Goal: Task Accomplishment & Management: Use online tool/utility

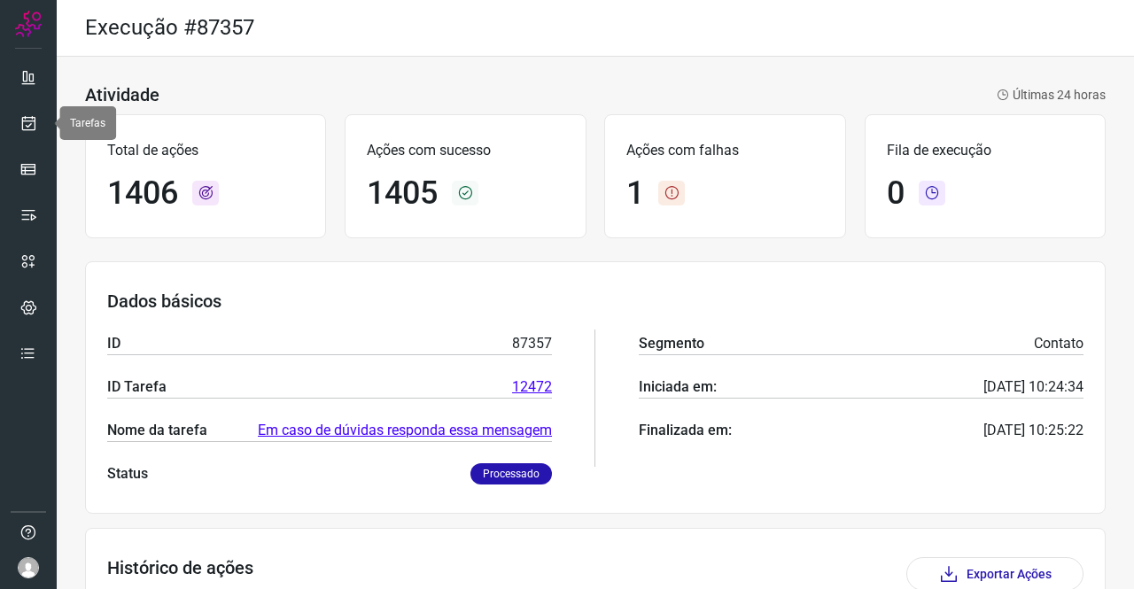
click at [37, 131] on link at bounding box center [28, 122] width 35 height 35
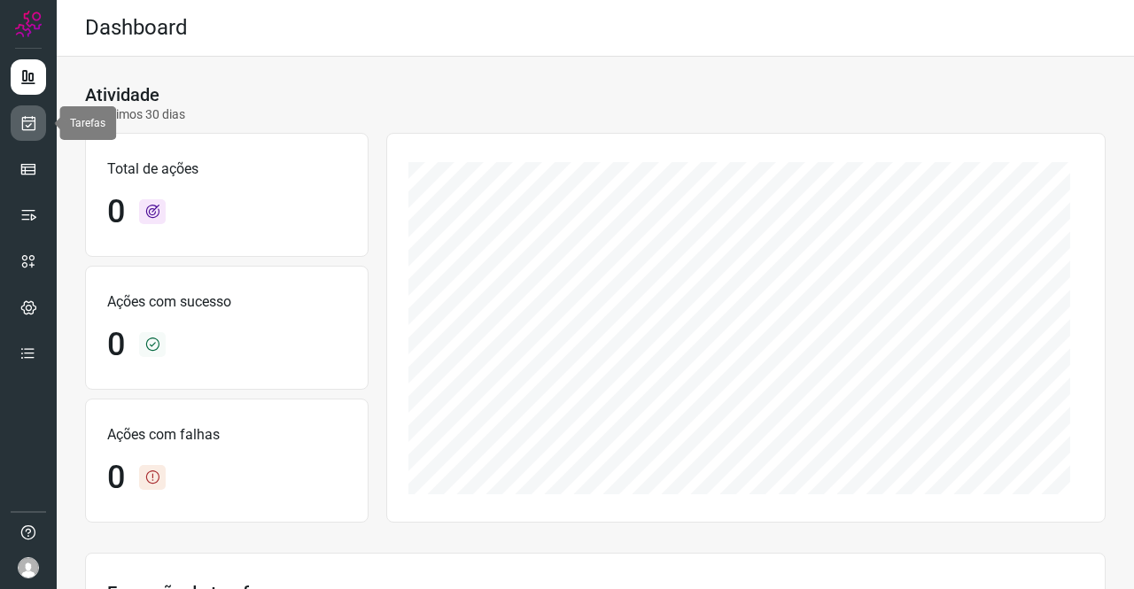
click at [27, 120] on icon at bounding box center [28, 123] width 19 height 18
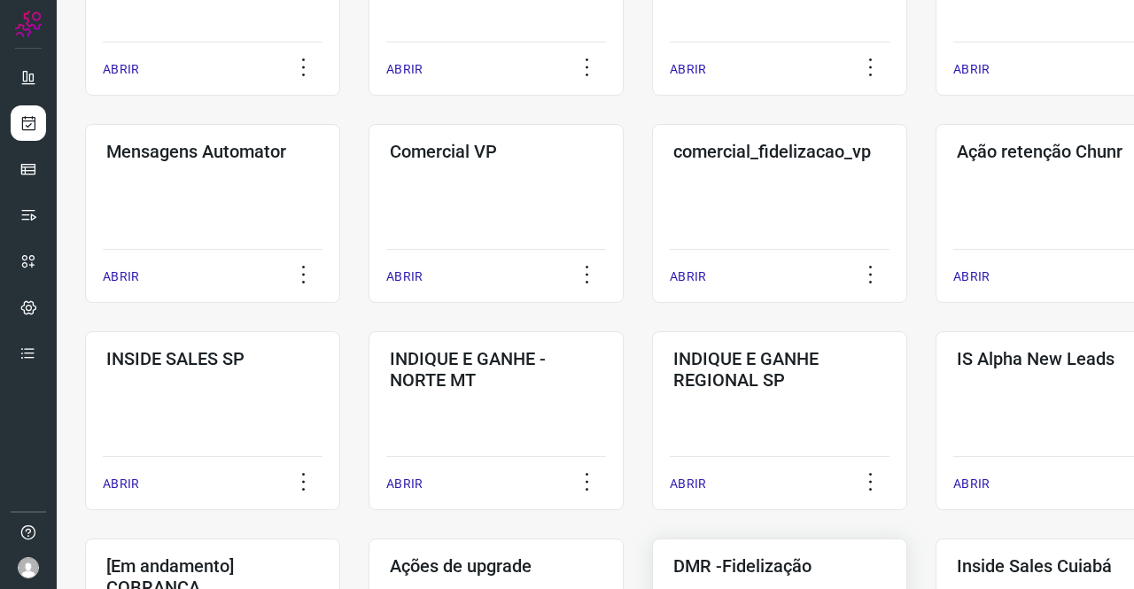
scroll to position [620, 0]
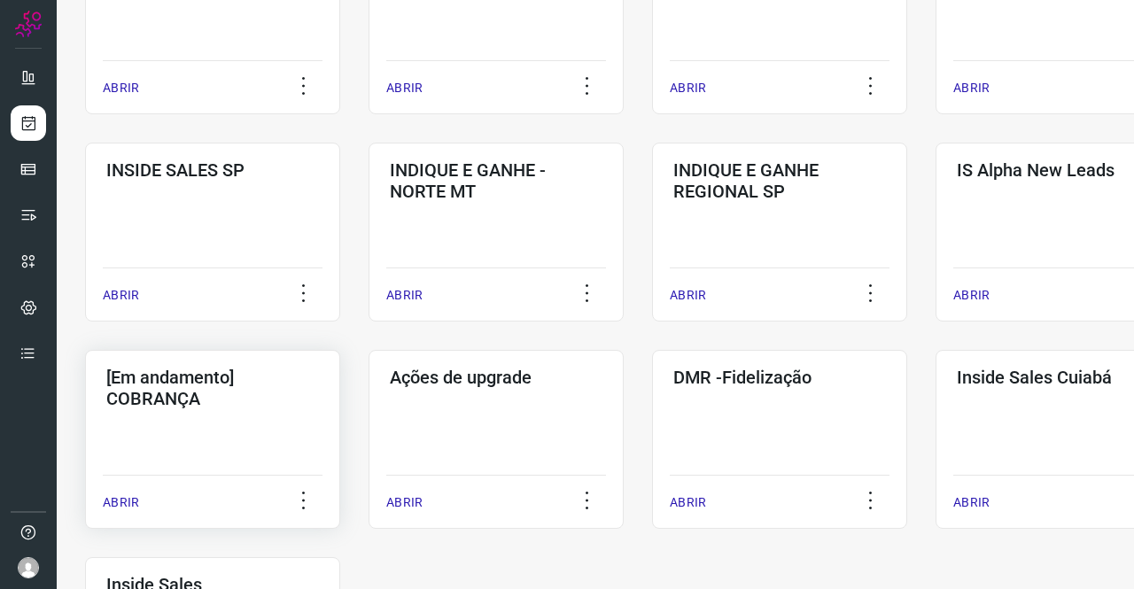
click at [191, 417] on div "[Em andamento] COBRANÇA ABRIR" at bounding box center [212, 439] width 255 height 179
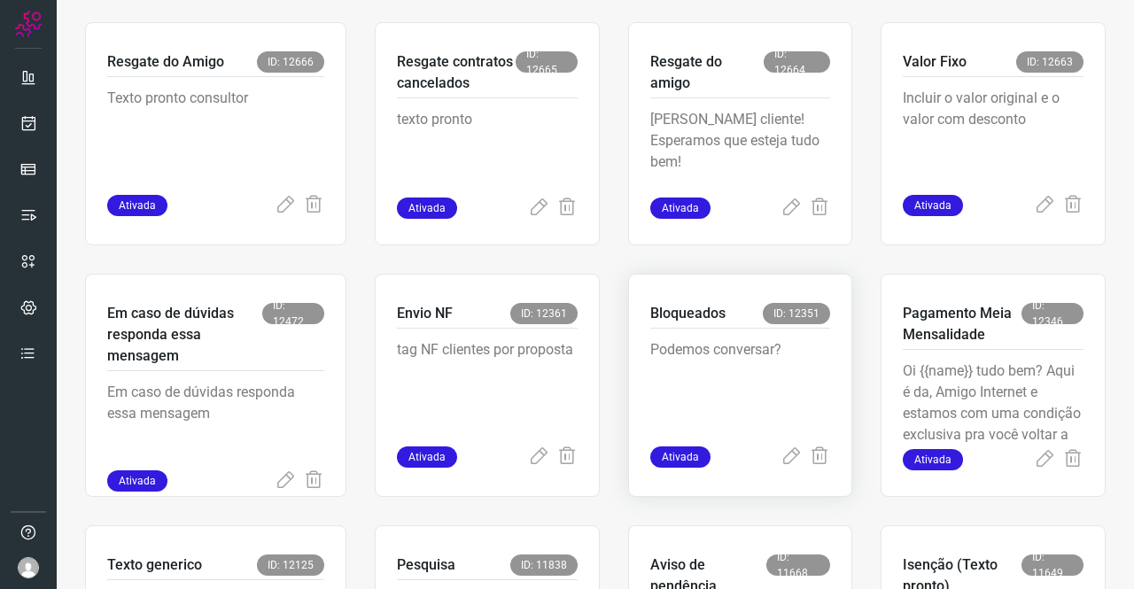
scroll to position [691, 0]
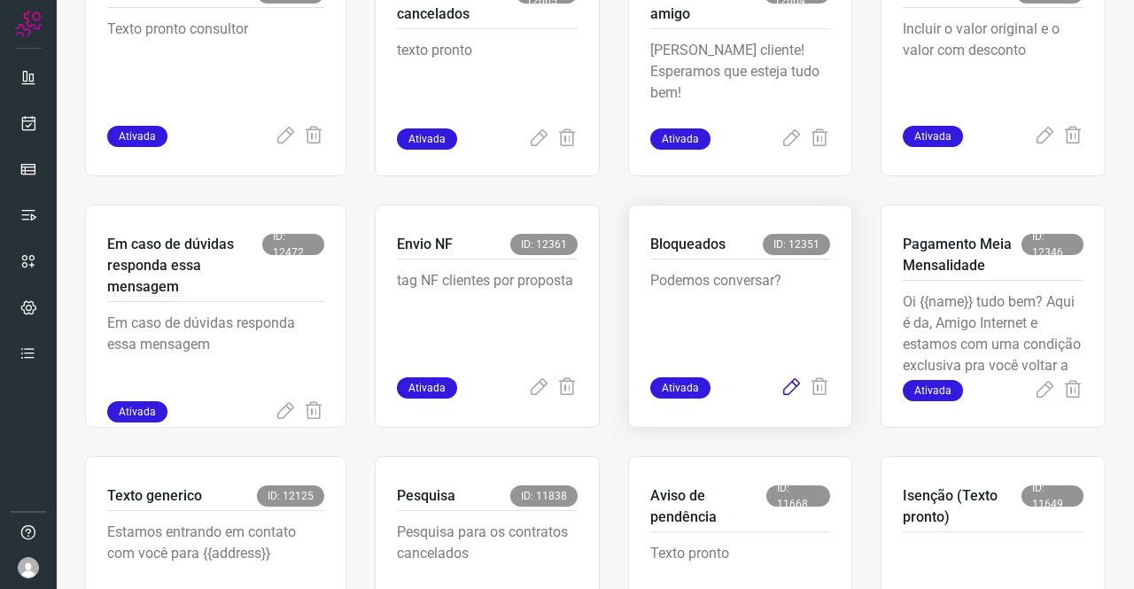
click at [783, 387] on icon at bounding box center [791, 388] width 21 height 21
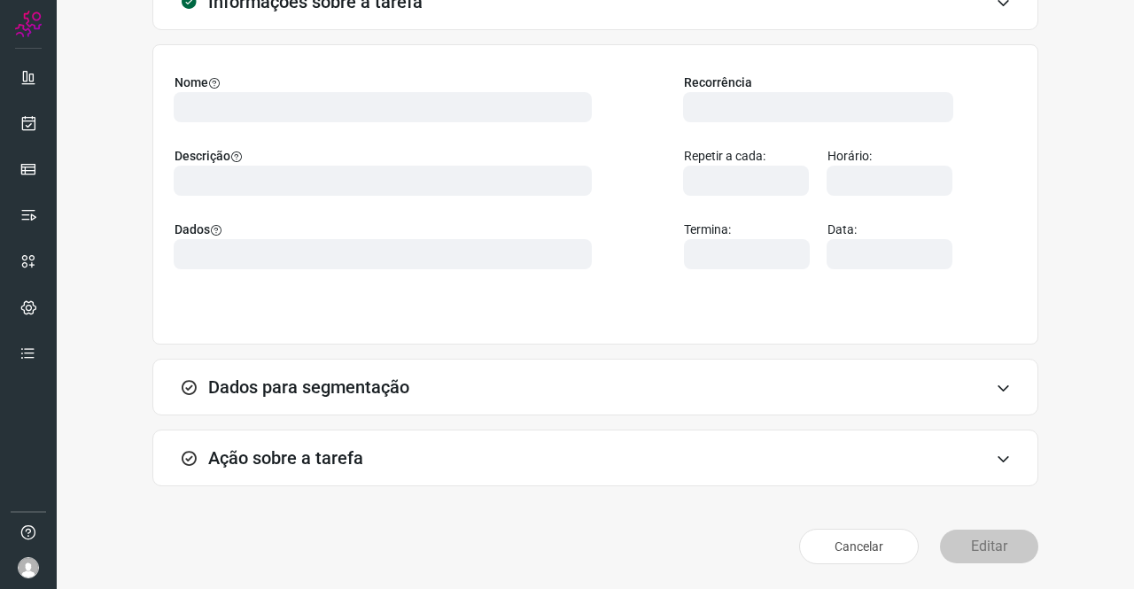
scroll to position [102, 0]
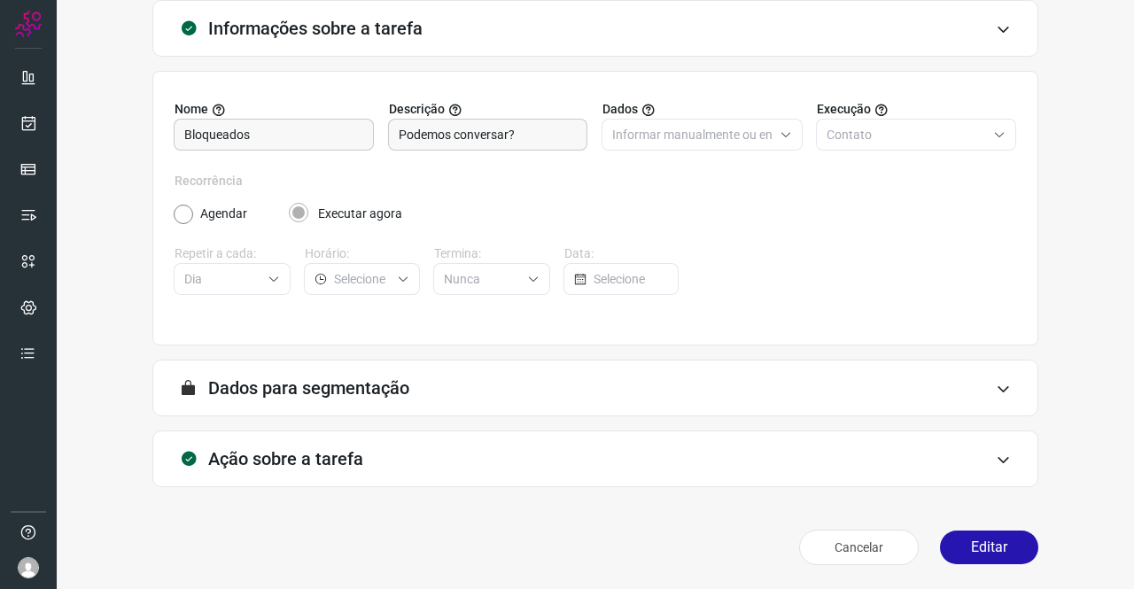
click at [340, 428] on form "A segmentação de dados está desabilitada porque a opção de envio manual foi sel…" at bounding box center [595, 395] width 886 height 71
click at [346, 455] on h3 "Ação sobre a tarefa" at bounding box center [285, 458] width 155 height 21
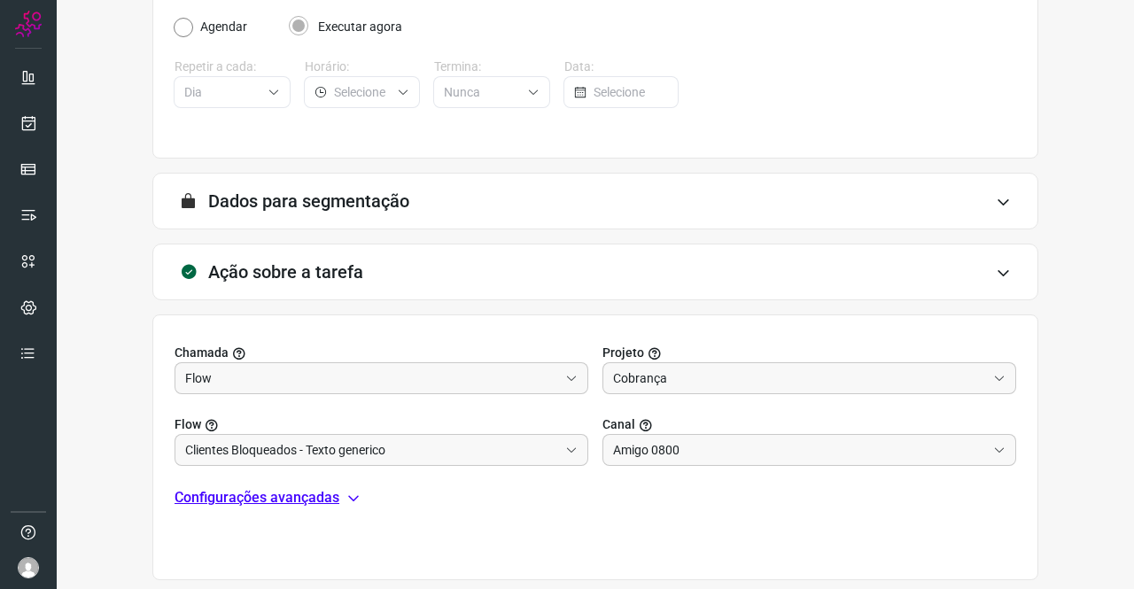
scroll to position [382, 0]
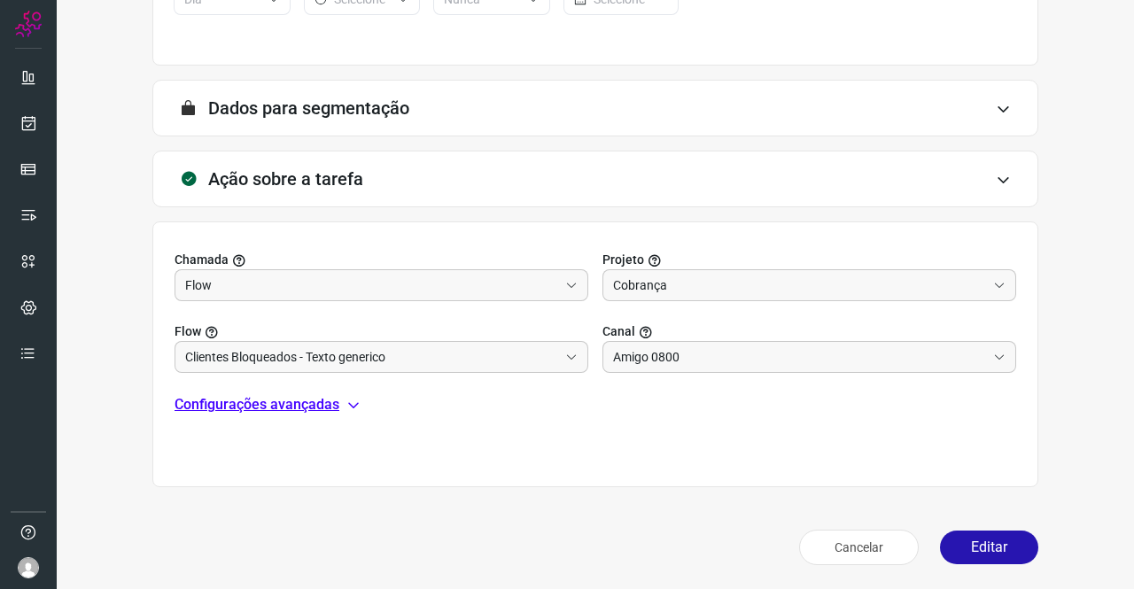
click at [307, 387] on div "Chamada Flow Projeto Cobrança Flow Clientes Bloqueados - Texto generico Canal A…" at bounding box center [595, 355] width 886 height 266
click at [301, 403] on p "Configurações avançadas" at bounding box center [257, 404] width 165 height 21
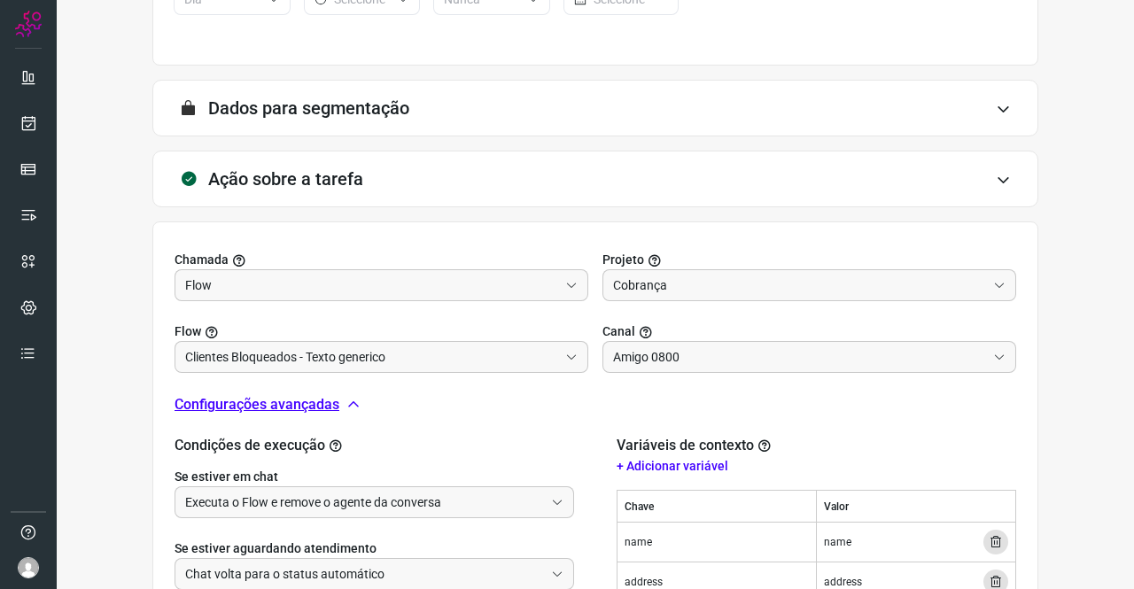
scroll to position [559, 0]
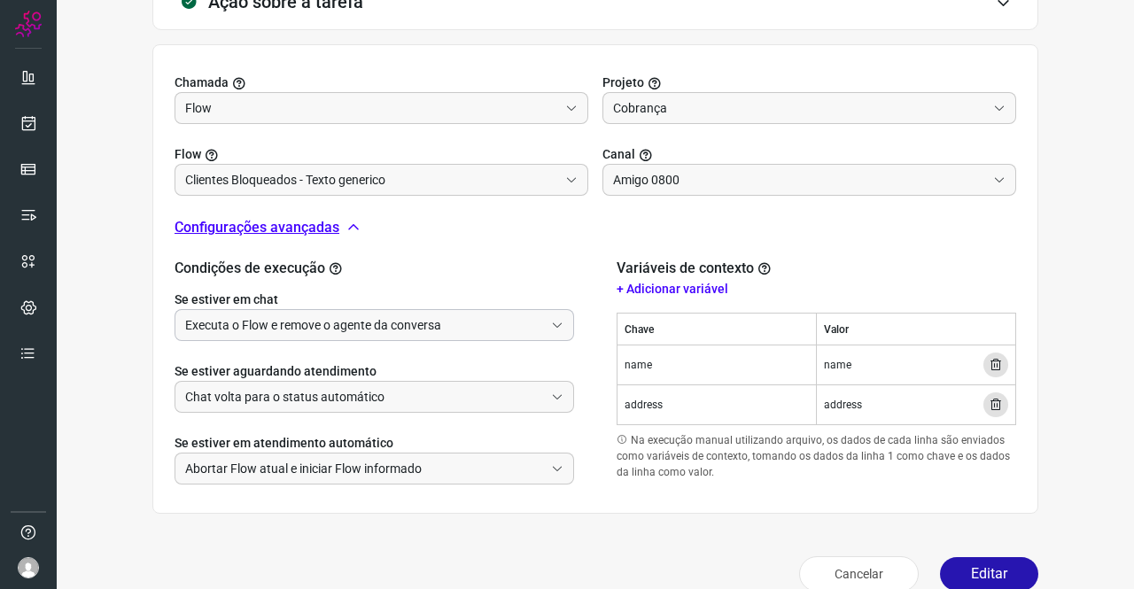
click at [294, 327] on input "Executa o Flow e remove o agente da conversa" at bounding box center [364, 325] width 359 height 30
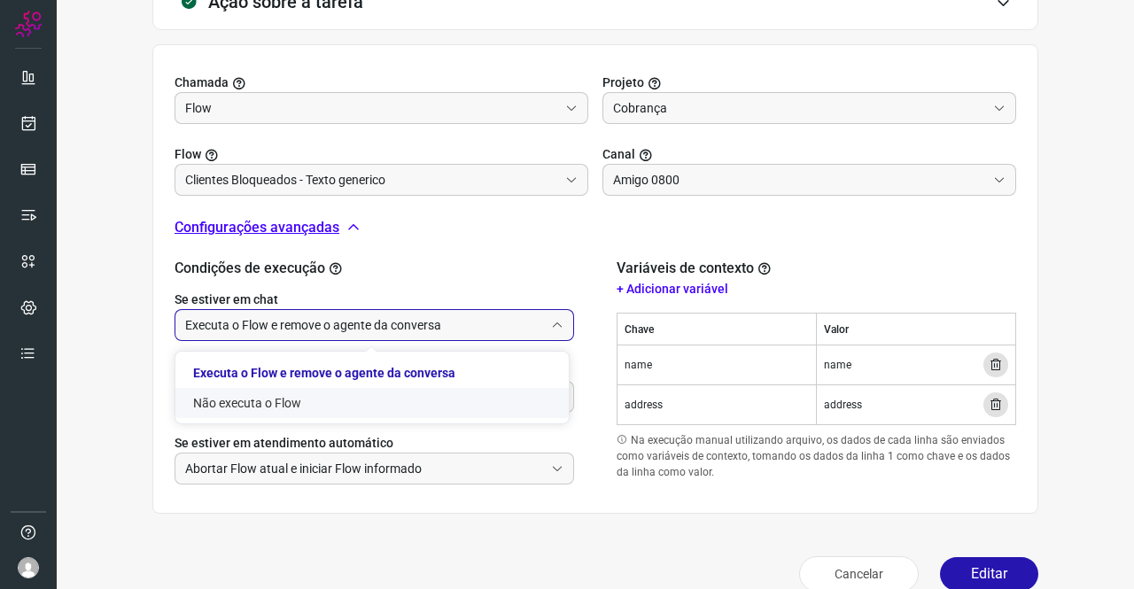
click at [266, 397] on li "Não executa o Flow" at bounding box center [372, 403] width 394 height 30
type input "Não executa o Flow"
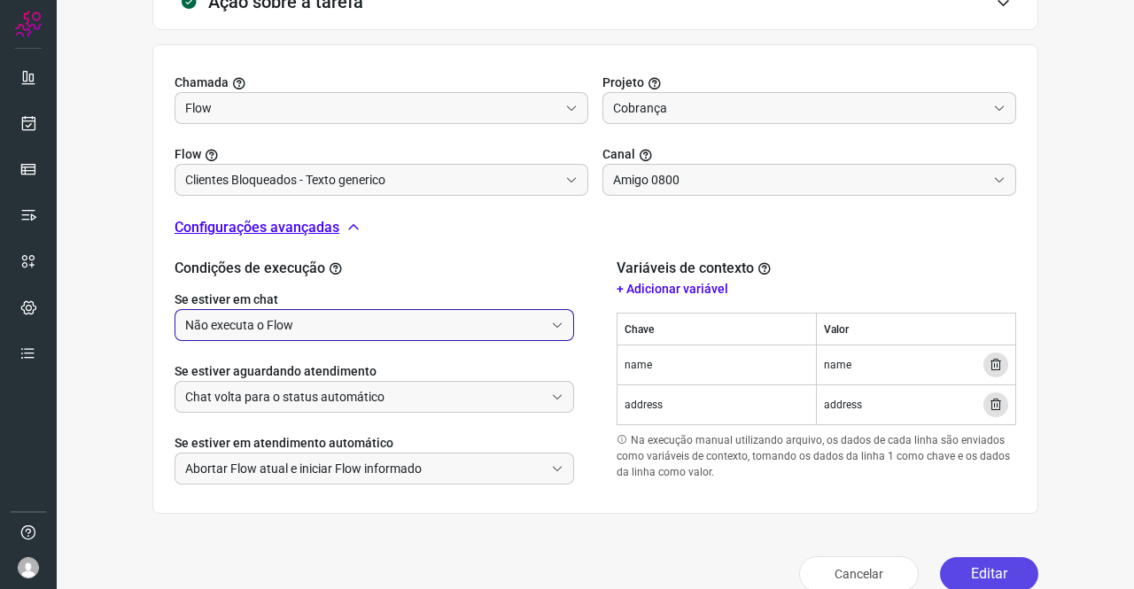
click at [986, 566] on button "Editar" at bounding box center [989, 574] width 98 height 34
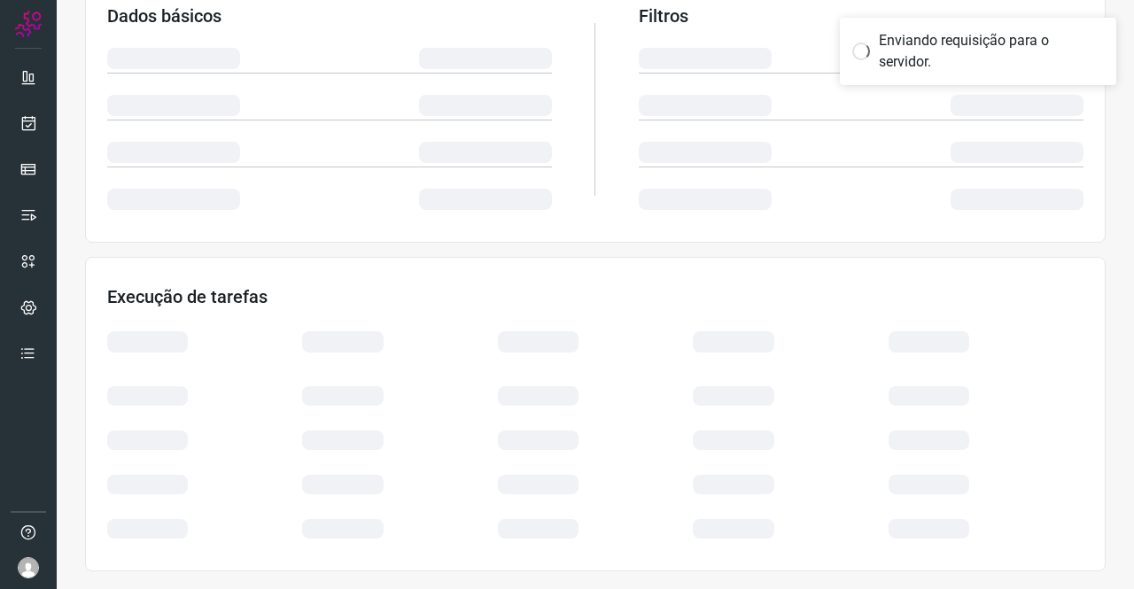
scroll to position [323, 0]
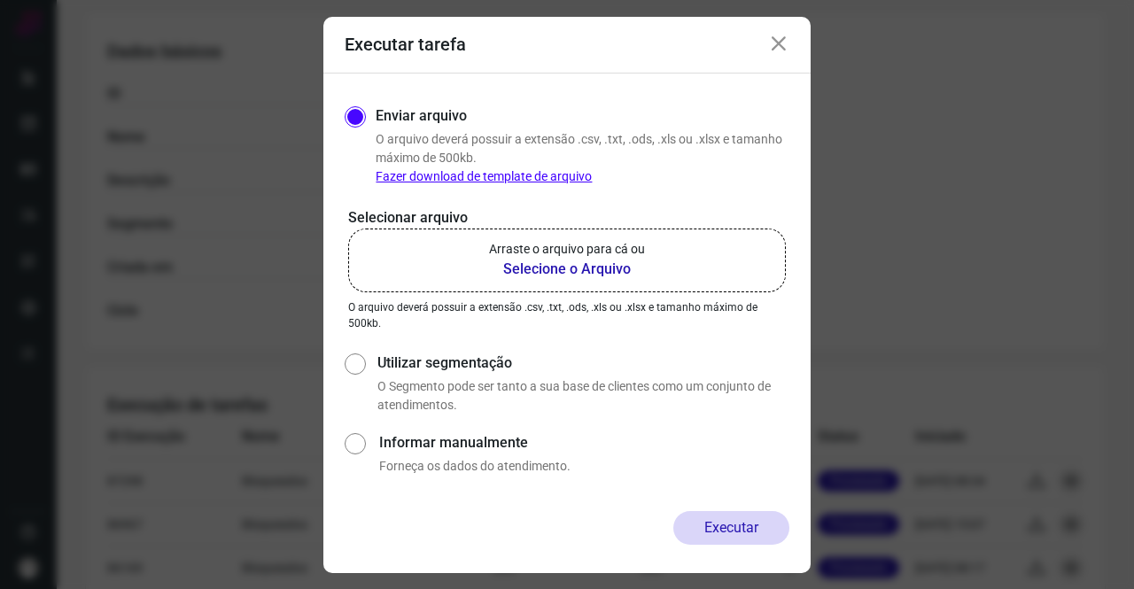
click at [557, 260] on b "Selecione o Arquivo" at bounding box center [567, 269] width 156 height 21
click at [0, 0] on input "Arraste o arquivo para cá ou Selecione o Arquivo" at bounding box center [0, 0] width 0 height 0
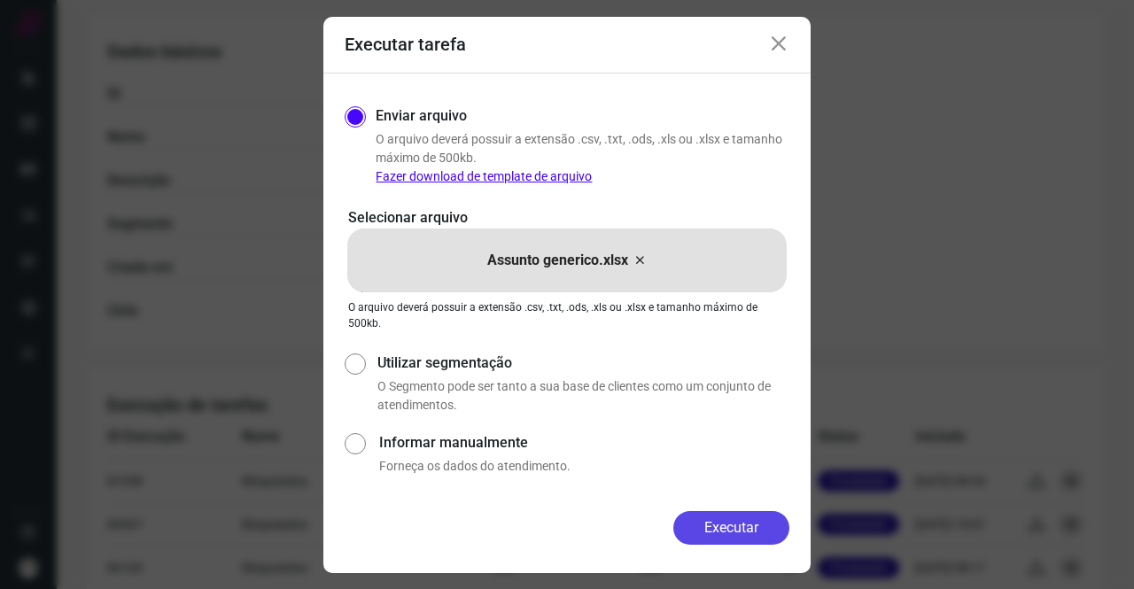
click at [743, 526] on button "Executar" at bounding box center [732, 528] width 116 height 34
